Goal: Obtain resource: Obtain resource

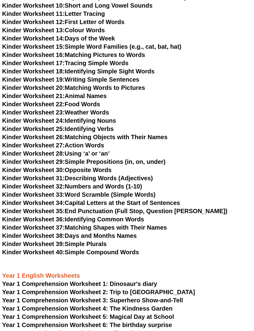
scroll to position [275, 1]
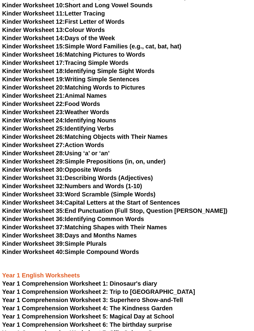
click at [109, 37] on link "Kinder Worksheet 14: Days of the Week" at bounding box center [58, 38] width 113 height 7
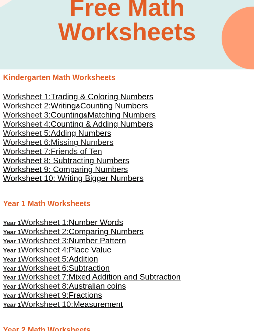
click at [144, 123] on span "Counting & Adding Numbers" at bounding box center [102, 123] width 102 height 9
click at [107, 134] on span "Adding Numbers" at bounding box center [81, 133] width 61 height 9
click at [117, 223] on span "Number Words" at bounding box center [96, 222] width 55 height 9
click at [140, 232] on span "Comparing Numbers" at bounding box center [106, 231] width 75 height 9
click at [106, 134] on span "Adding Numbers" at bounding box center [81, 133] width 61 height 9
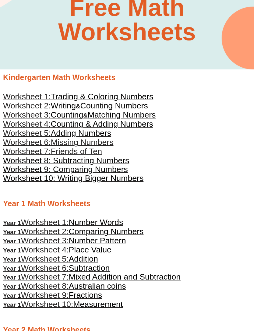
click at [92, 233] on span "Comparing Numbers" at bounding box center [106, 231] width 75 height 9
click at [94, 130] on span "Adding Numbers" at bounding box center [81, 133] width 61 height 9
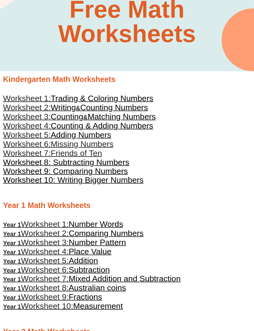
scroll to position [85, 0]
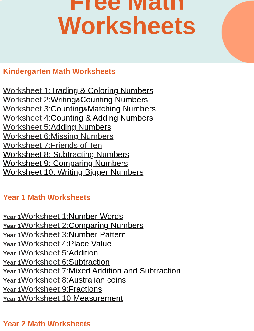
click at [141, 225] on span "Comparing Numbers" at bounding box center [106, 225] width 75 height 9
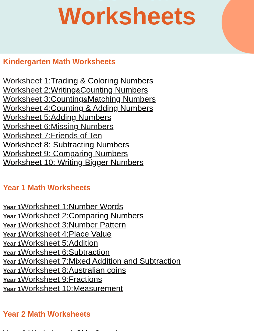
click at [100, 120] on span "Adding Numbers" at bounding box center [81, 117] width 61 height 9
click at [104, 128] on span "Missing Numbers" at bounding box center [82, 126] width 63 height 9
click at [128, 217] on span "Comparing Numbers" at bounding box center [106, 215] width 75 height 9
click at [111, 127] on span "Missing Numbers" at bounding box center [82, 126] width 63 height 9
click at [133, 220] on span "Comparing Numbers" at bounding box center [106, 215] width 75 height 9
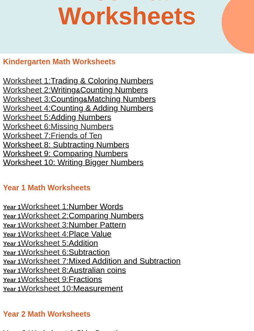
click at [121, 227] on span "Number Pattern" at bounding box center [97, 224] width 57 height 9
click at [105, 130] on span "Missing Numbers" at bounding box center [82, 126] width 63 height 9
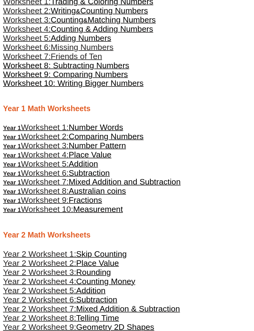
scroll to position [179, 0]
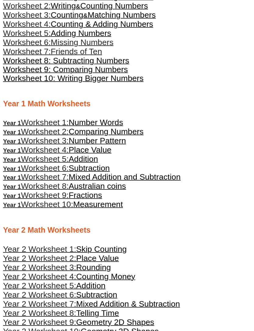
click at [137, 132] on span "Comparing Numbers" at bounding box center [106, 131] width 75 height 9
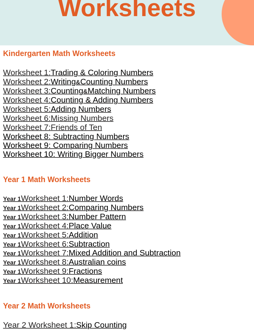
scroll to position [103, 0]
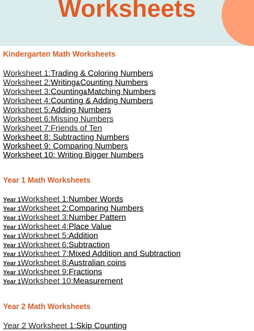
click at [112, 120] on span "Missing Numbers" at bounding box center [82, 118] width 63 height 9
